Goal: Obtain resource: Download file/media

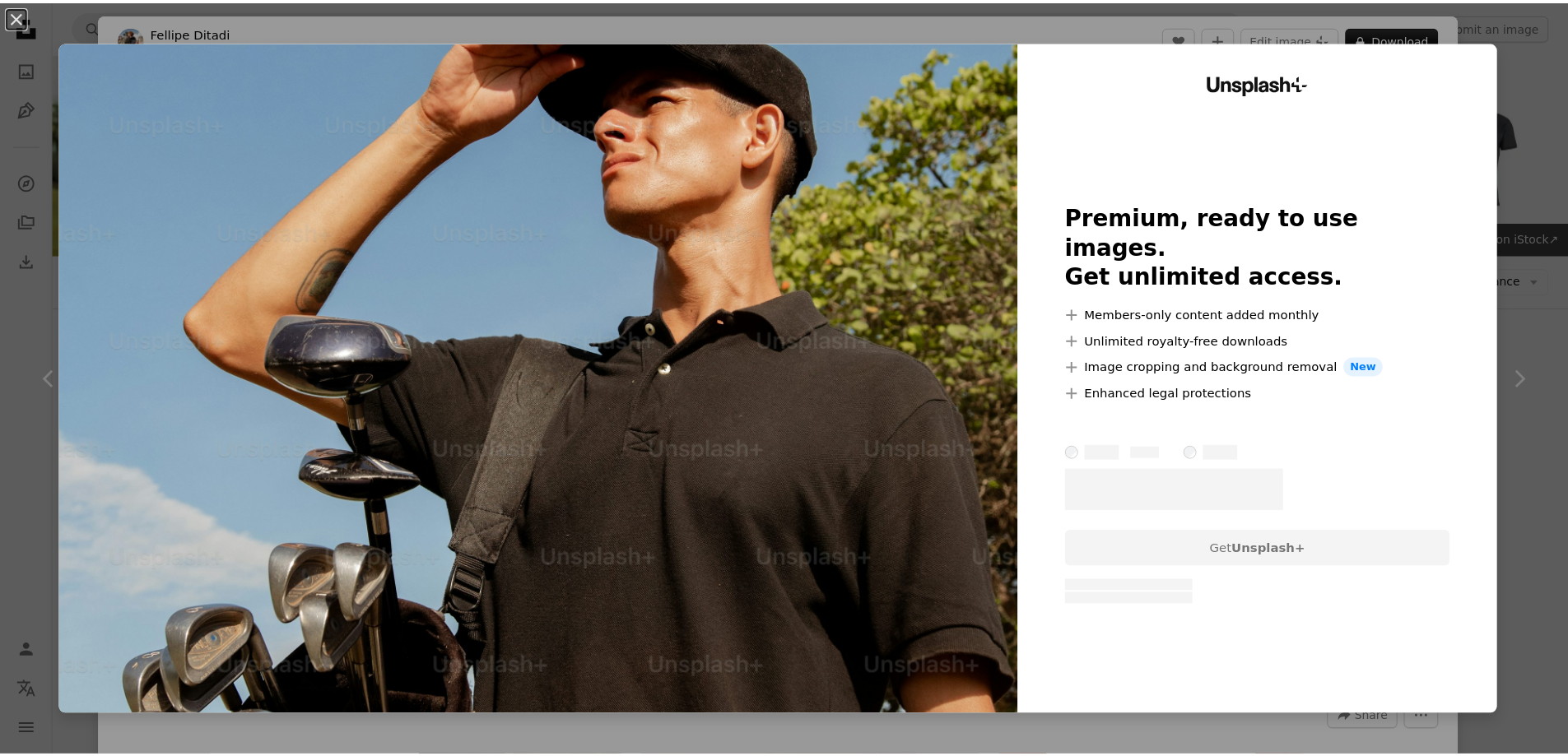
scroll to position [1316, 0]
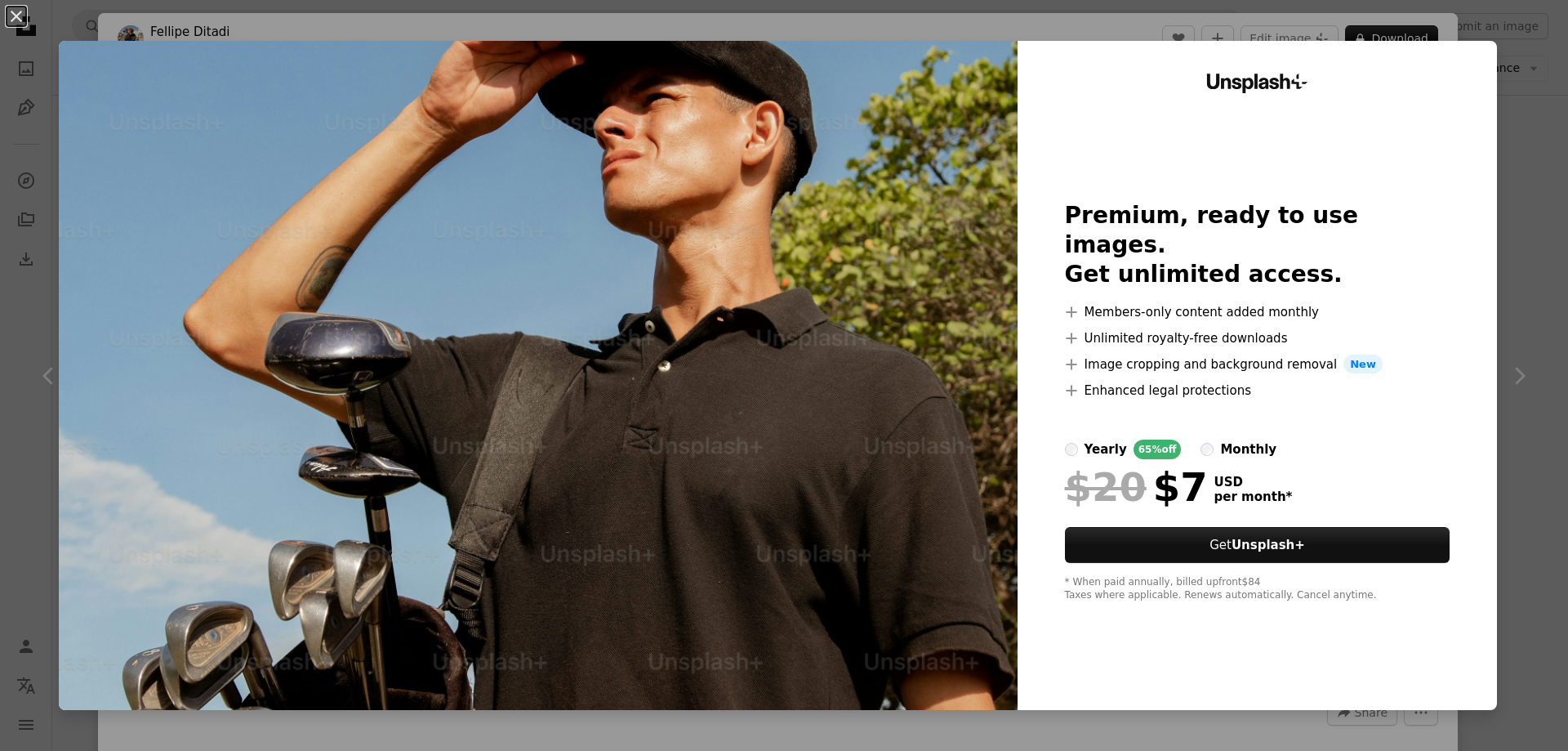
click at [1538, 195] on div "An X shape Unsplash+ Premium, ready to use images. Get unlimited access. A plus…" at bounding box center [784, 376] width 1568 height 751
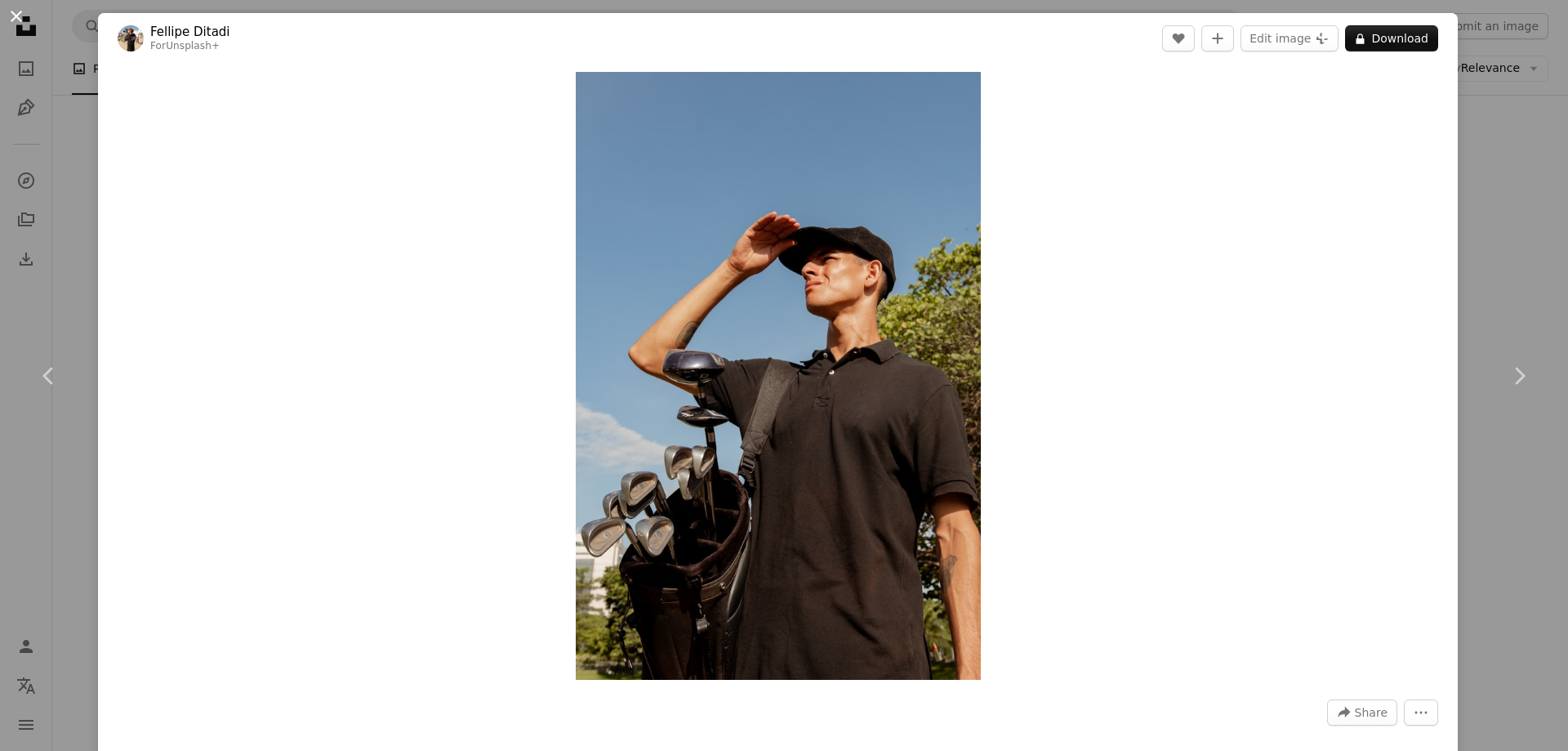
click at [9, 14] on button "An X shape" at bounding box center [17, 17] width 20 height 20
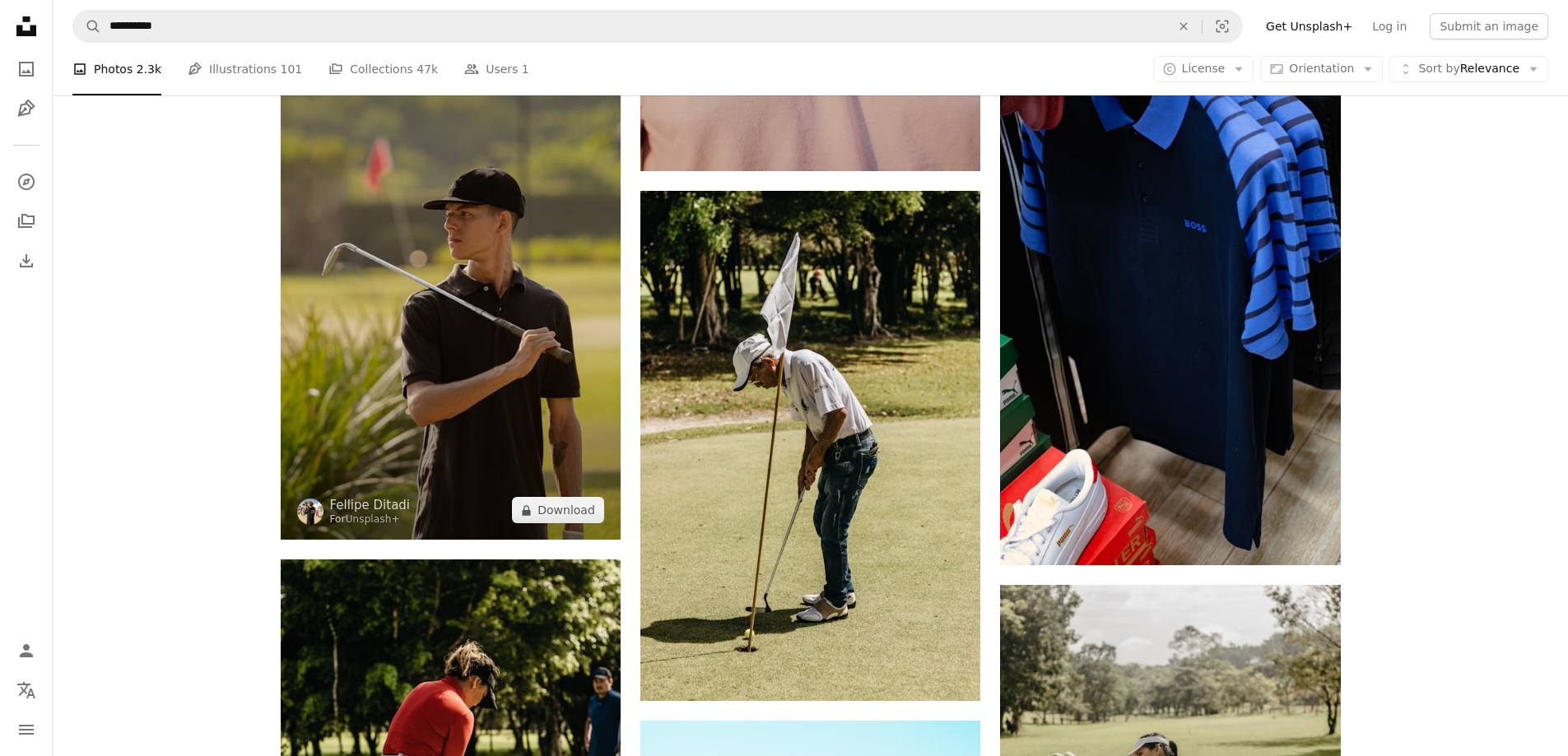
scroll to position [658, 0]
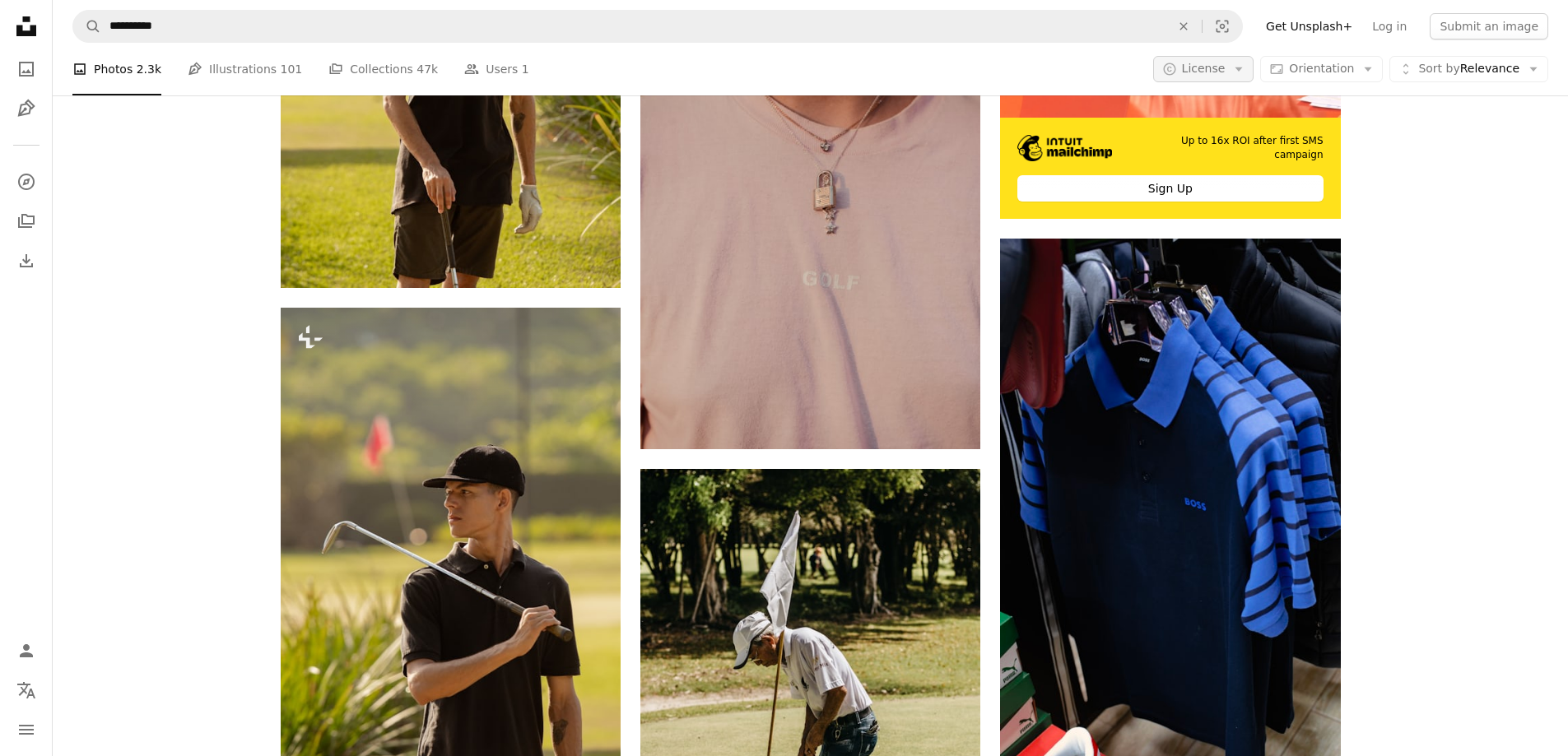
click at [1254, 80] on button "A copyright icon © License Arrow down" at bounding box center [1203, 69] width 101 height 26
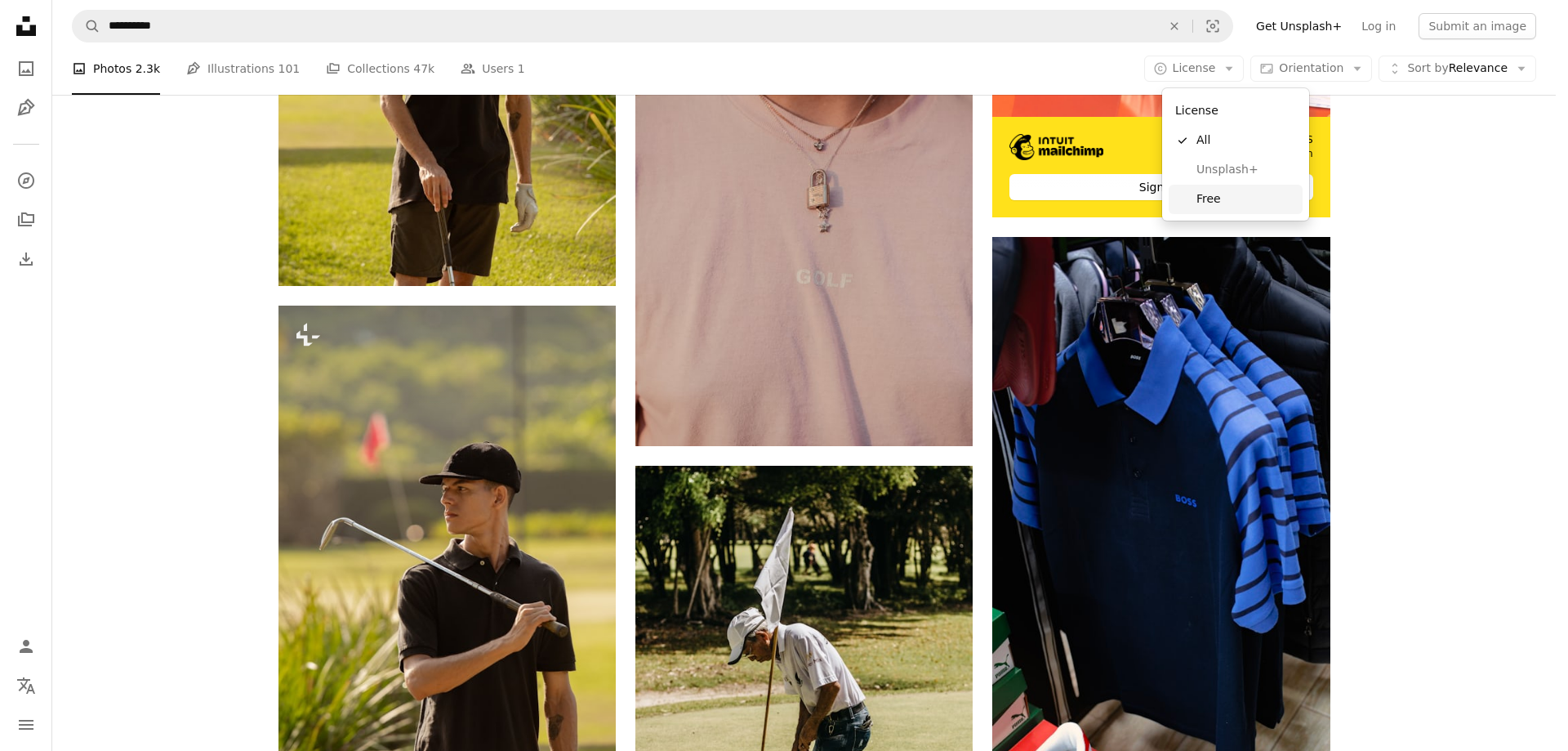
click at [1213, 202] on span "Free" at bounding box center [1247, 200] width 100 height 17
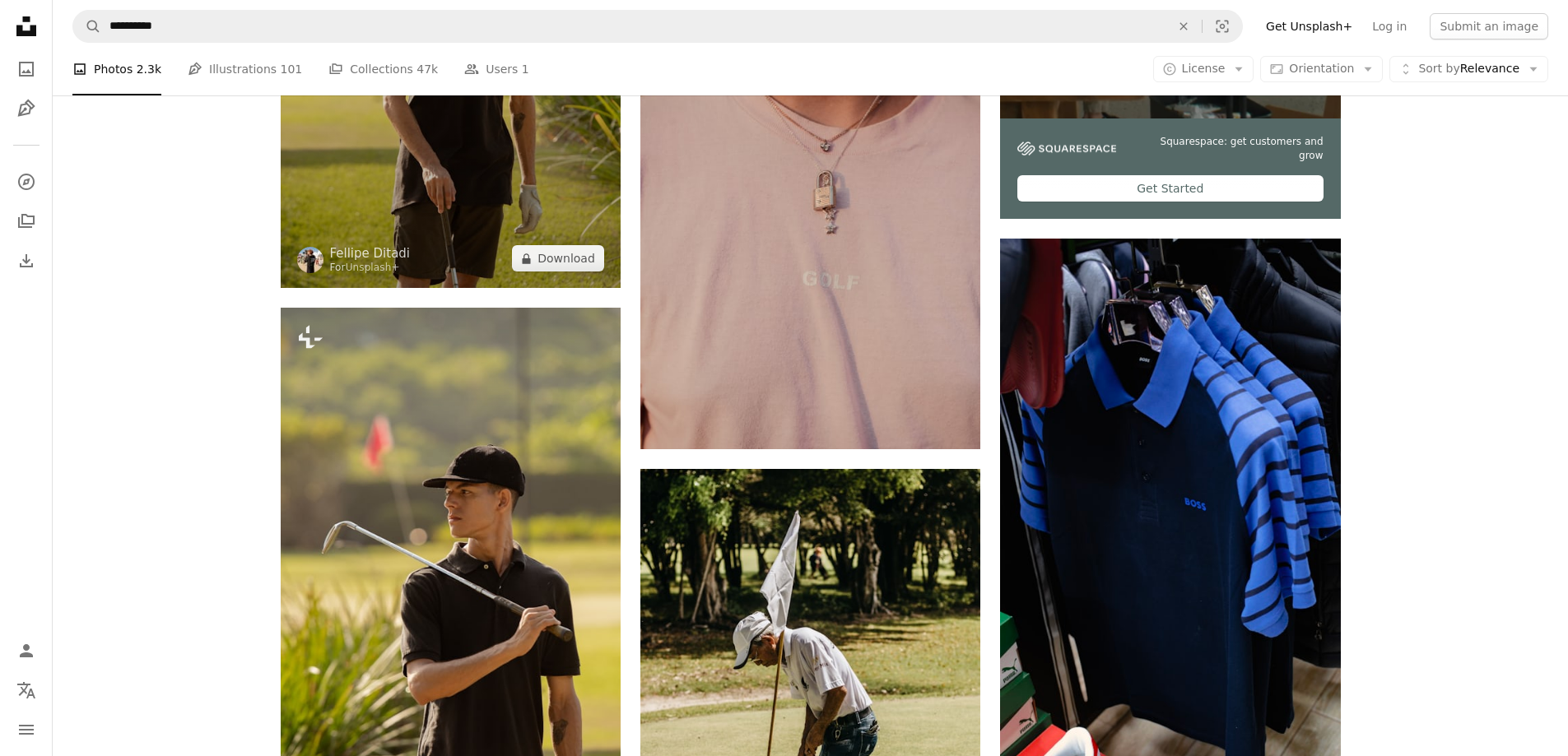
click at [511, 287] on img at bounding box center [450, 33] width 340 height 510
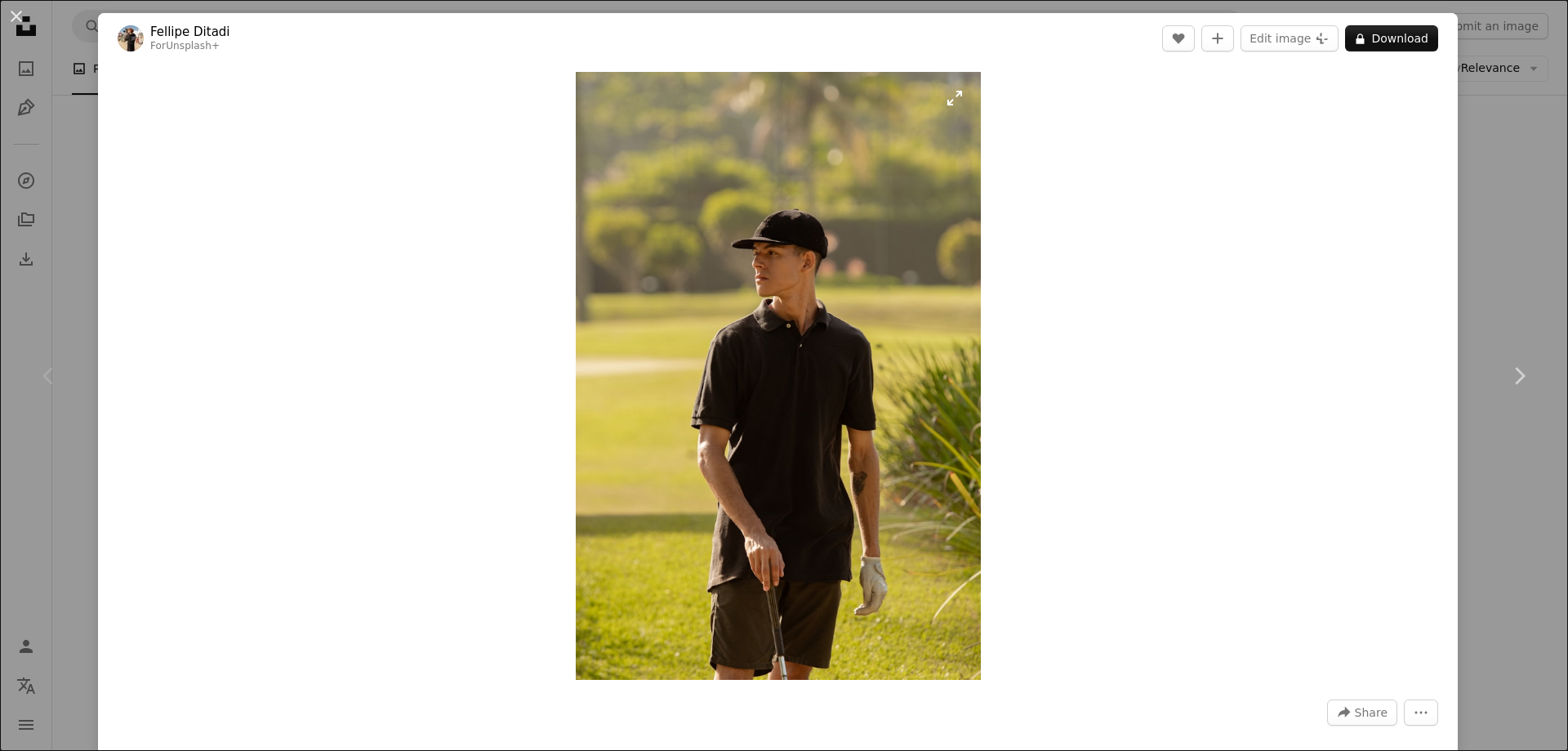
click at [792, 390] on img "Zoom in on this image" at bounding box center [778, 376] width 405 height 608
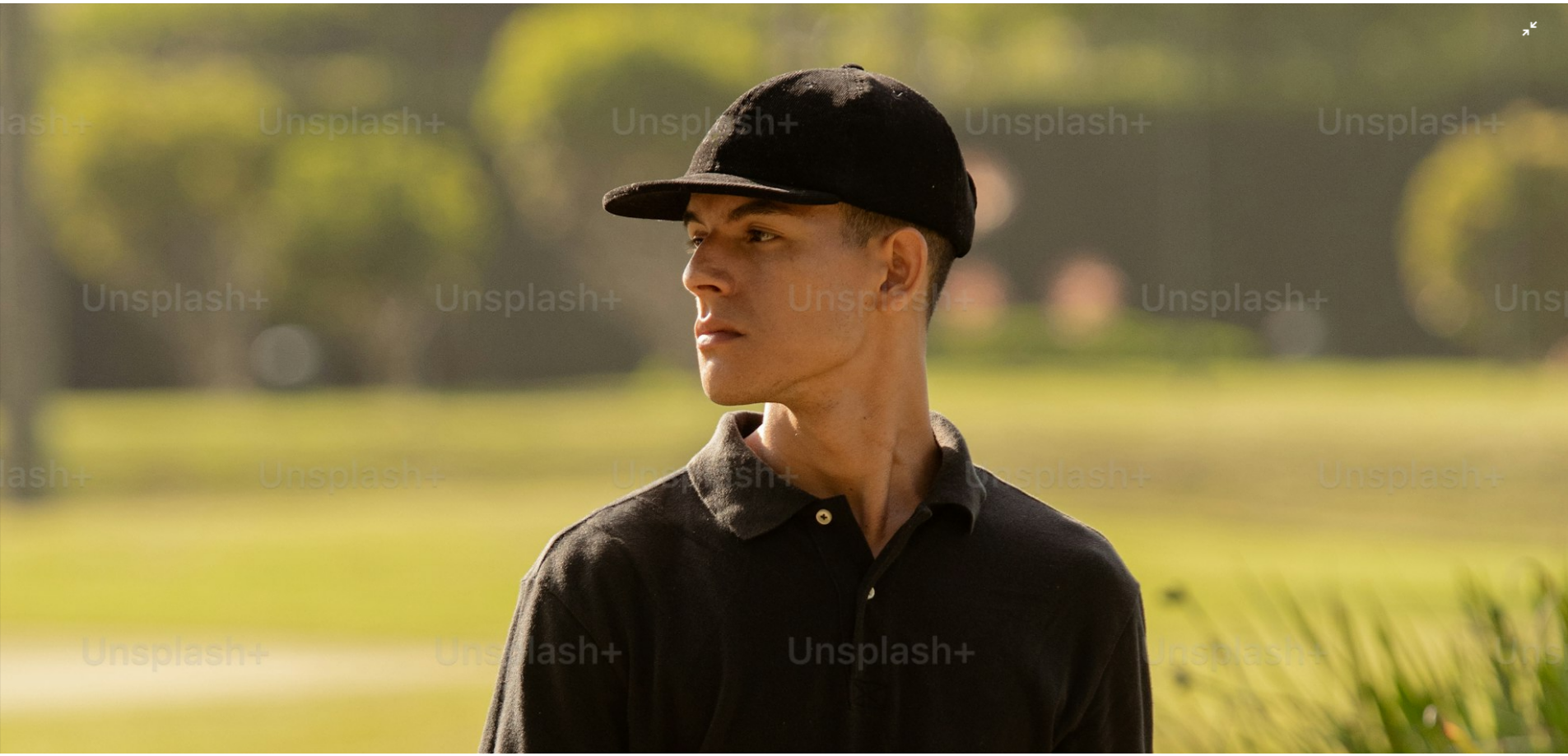
scroll to position [461, 0]
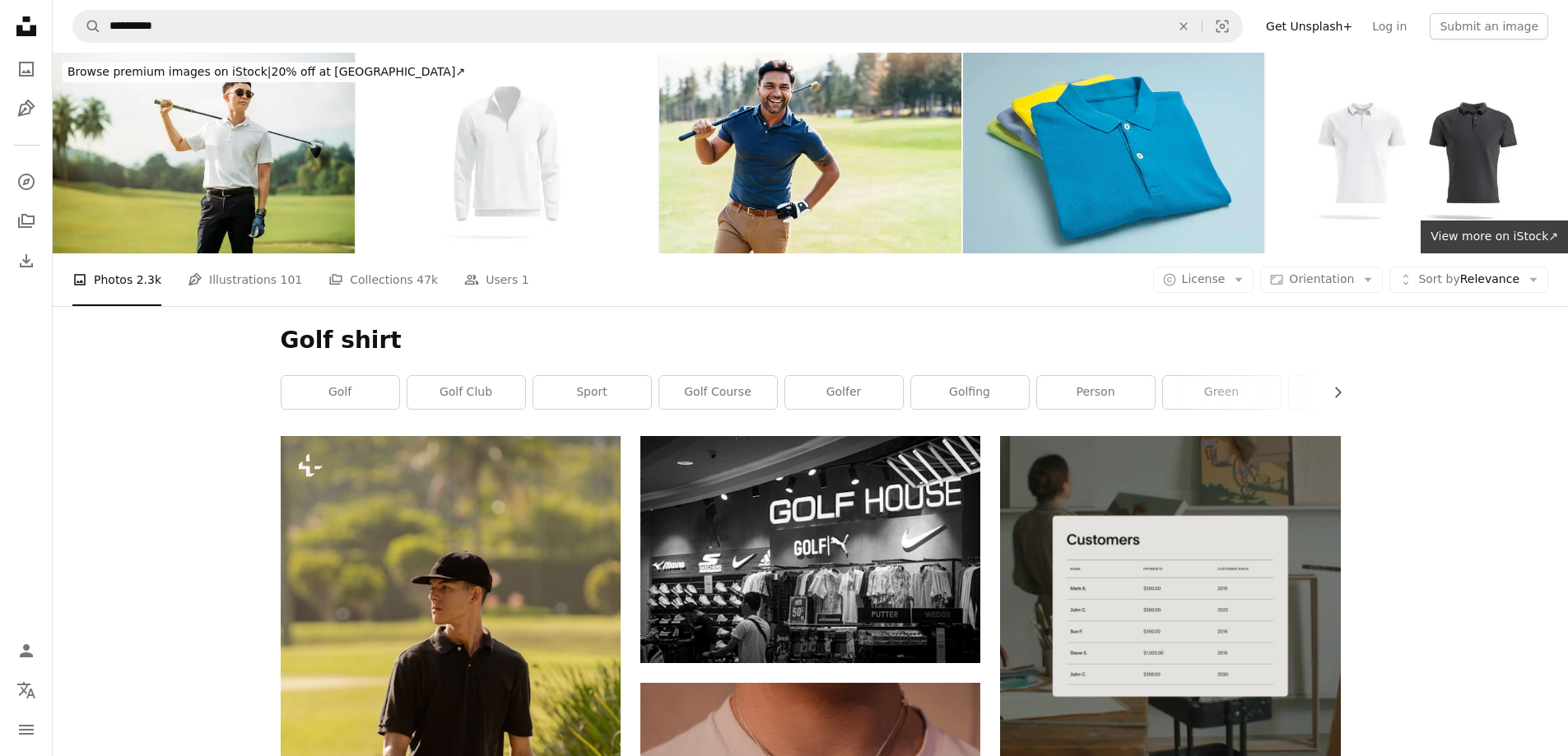
scroll to position [1316, 0]
